Goal: Information Seeking & Learning: Learn about a topic

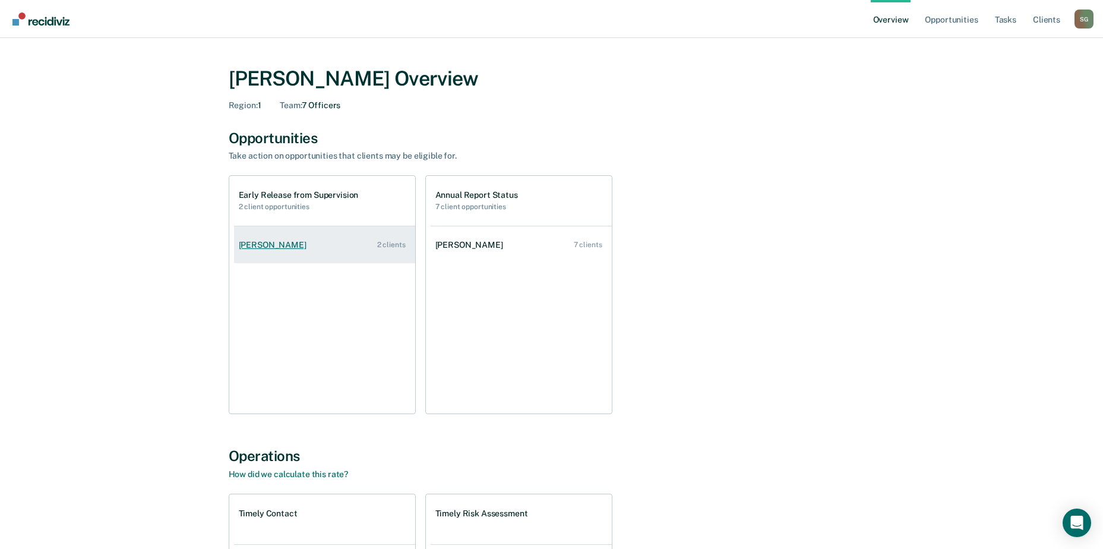
click at [291, 245] on div "[PERSON_NAME]" at bounding box center [275, 245] width 72 height 10
